Goal: Navigation & Orientation: Find specific page/section

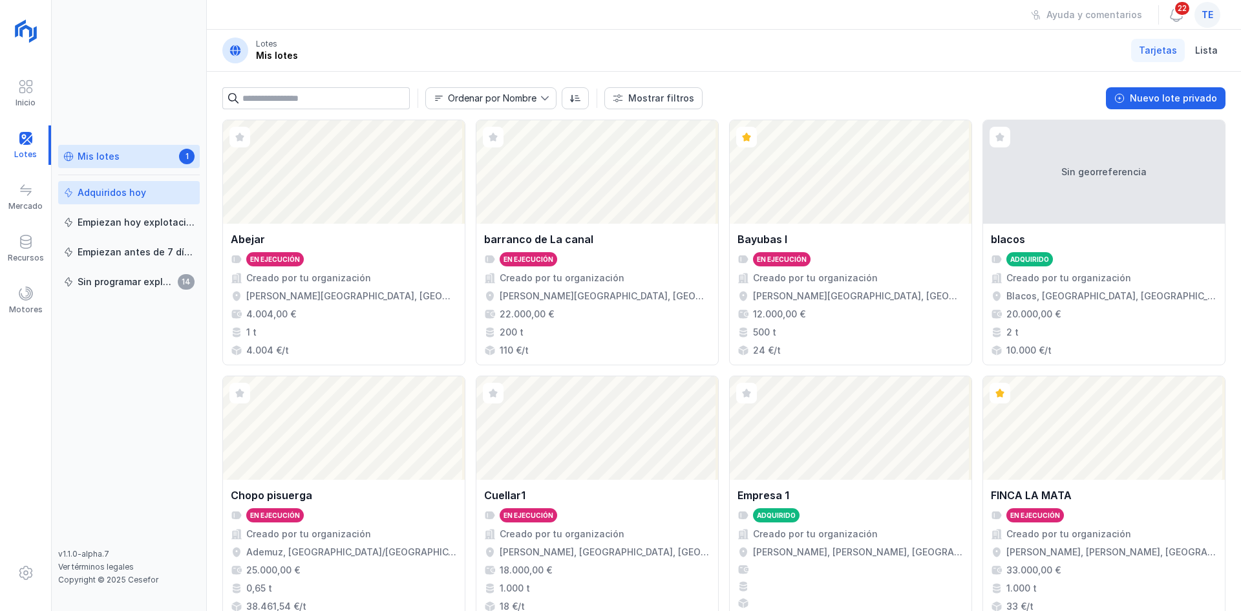
click at [134, 202] on link "Adquiridos hoy" at bounding box center [129, 192] width 142 height 23
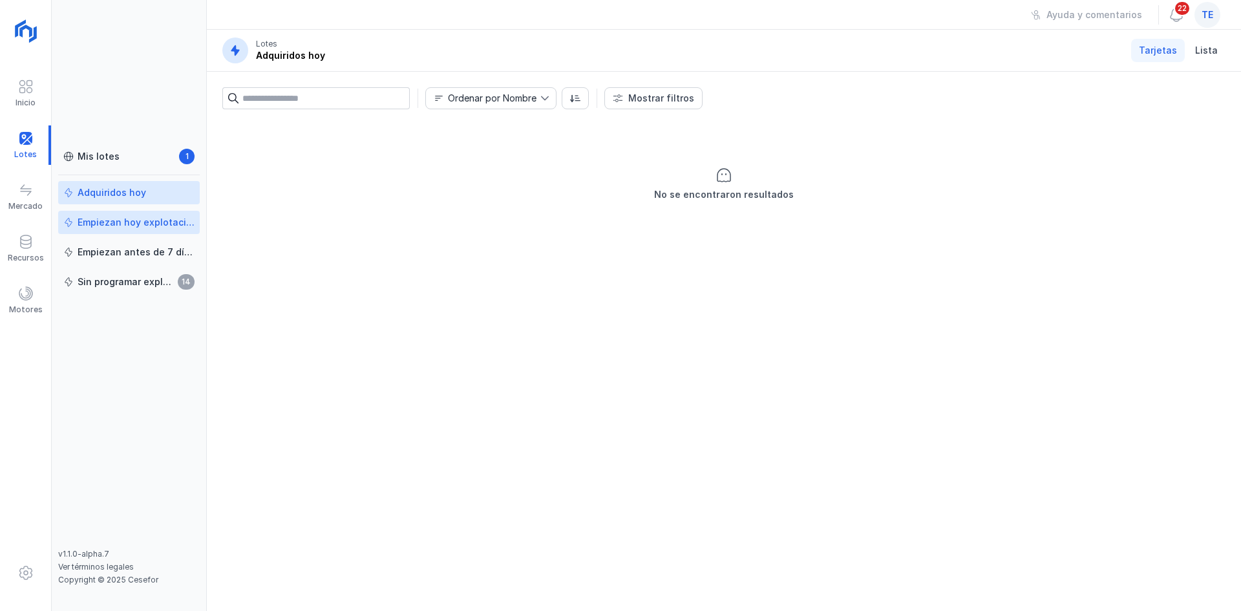
click at [133, 230] on link "Empiezan hoy explotación" at bounding box center [129, 222] width 142 height 23
click at [132, 252] on div "Empiezan antes de 7 días" at bounding box center [136, 252] width 117 height 13
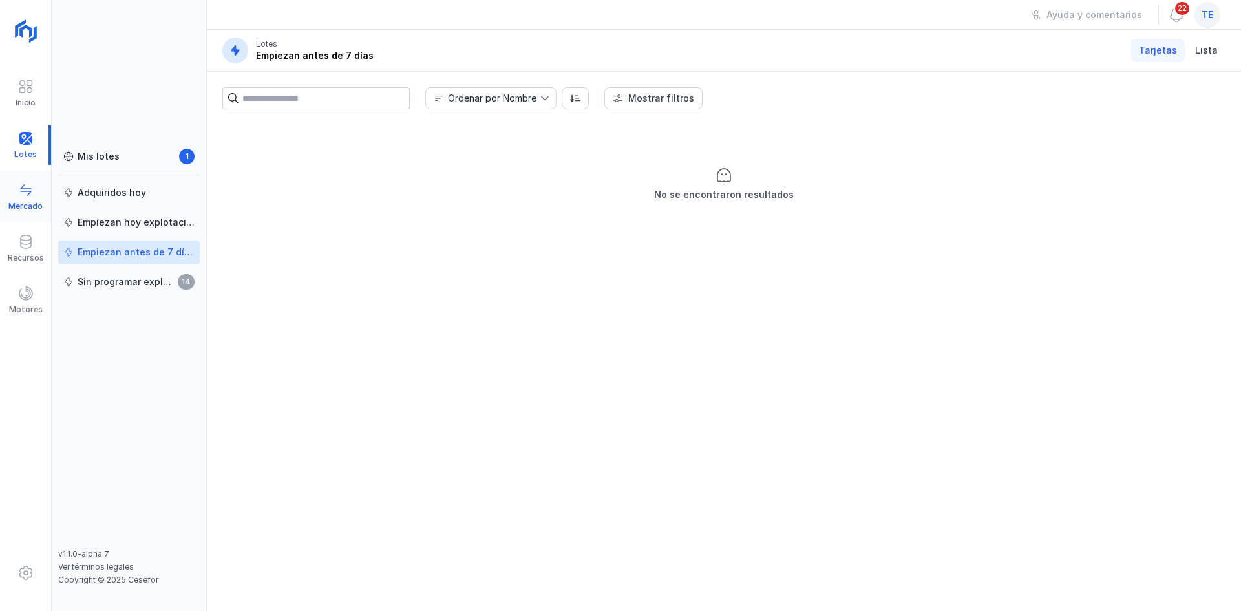
click at [26, 208] on div "Mercado" at bounding box center [25, 206] width 34 height 10
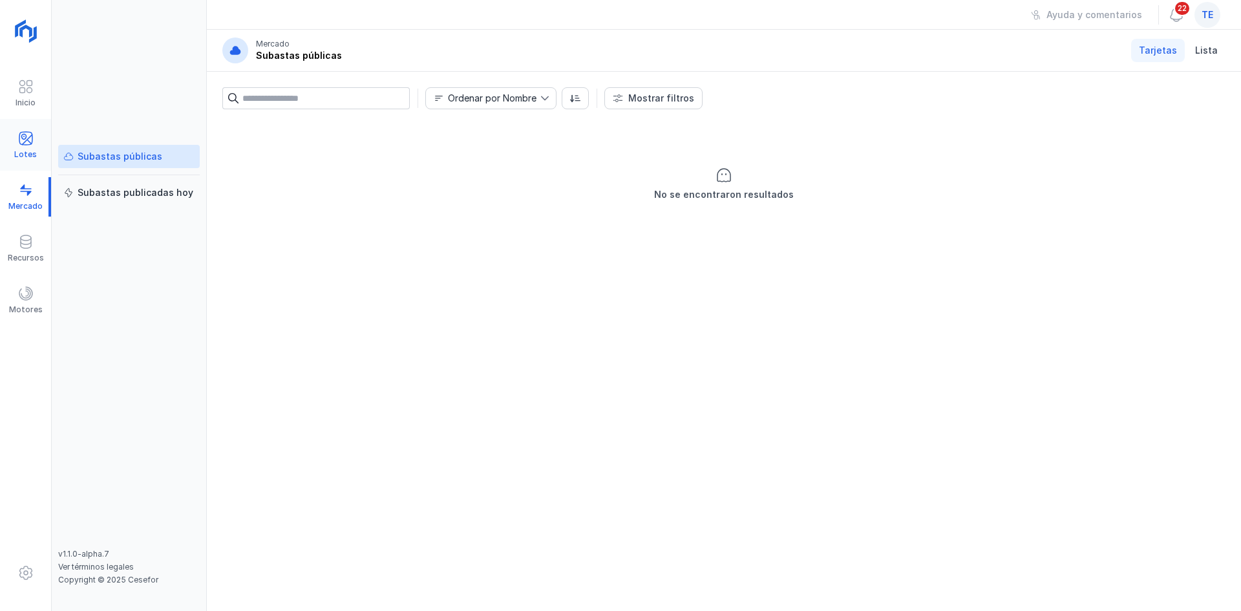
click at [38, 148] on div "Lotes" at bounding box center [25, 144] width 51 height 39
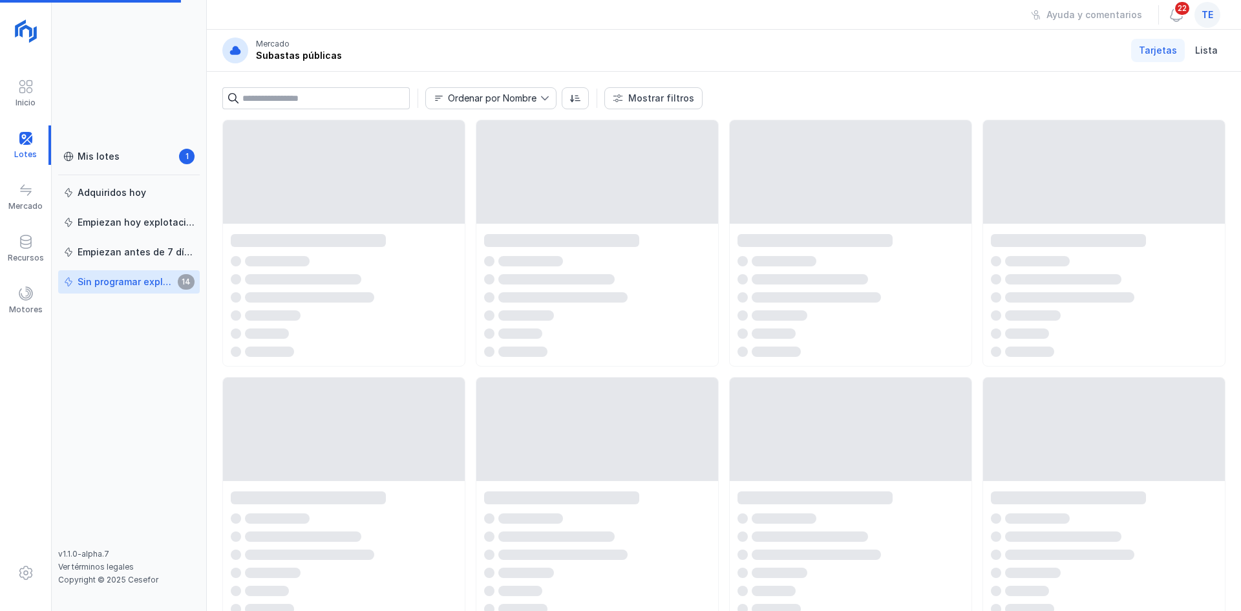
click at [118, 273] on link "Sin programar explotación 14" at bounding box center [129, 281] width 142 height 23
